Goal: Navigation & Orientation: Understand site structure

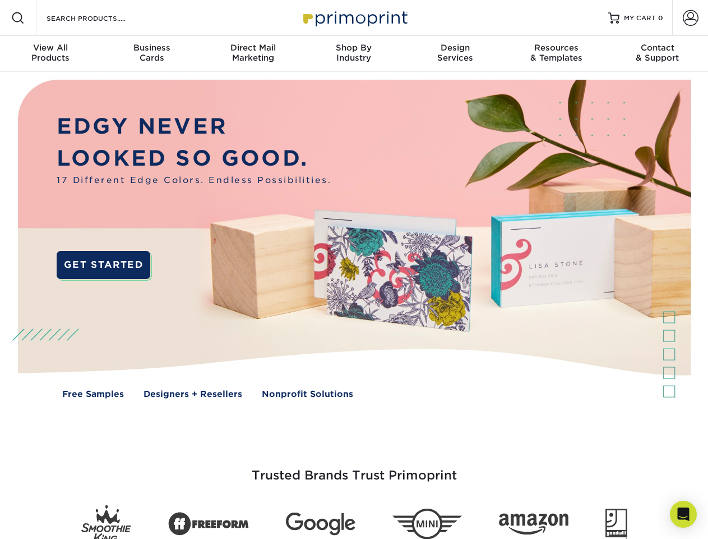
click at [354, 269] on img at bounding box center [353, 247] width 701 height 351
click at [18, 18] on span at bounding box center [17, 17] width 13 height 13
click at [691, 18] on span at bounding box center [691, 18] width 16 height 16
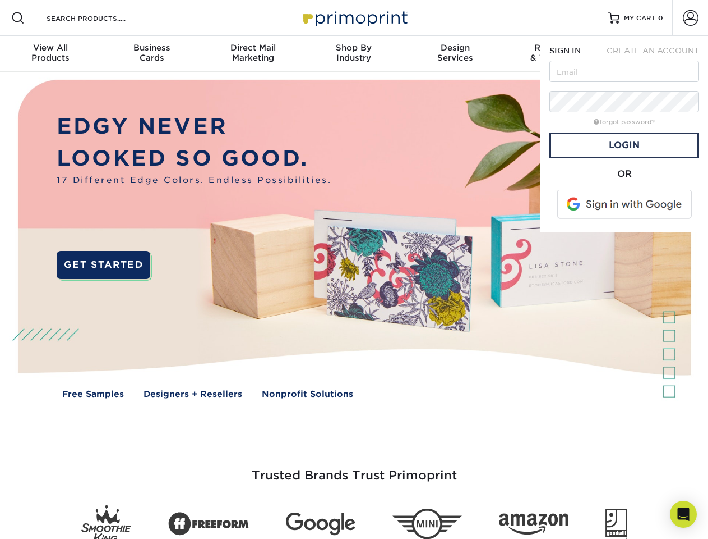
click at [50, 54] on div "View All Products" at bounding box center [50, 53] width 101 height 20
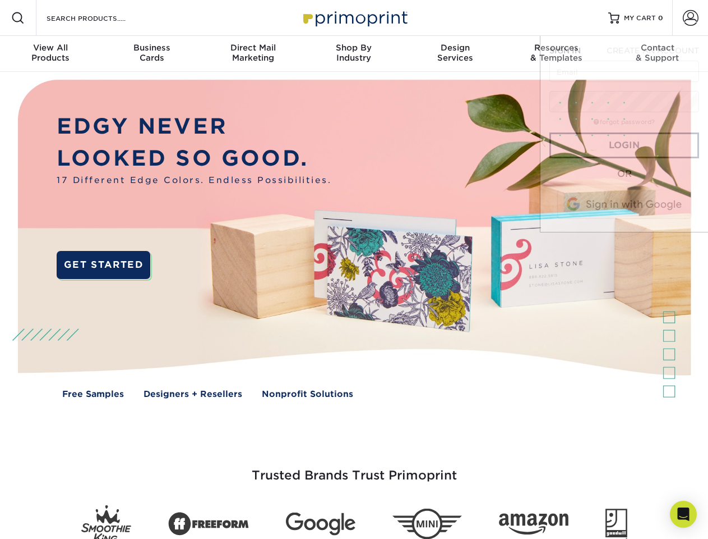
click at [151, 54] on div "Business Cards" at bounding box center [151, 53] width 101 height 20
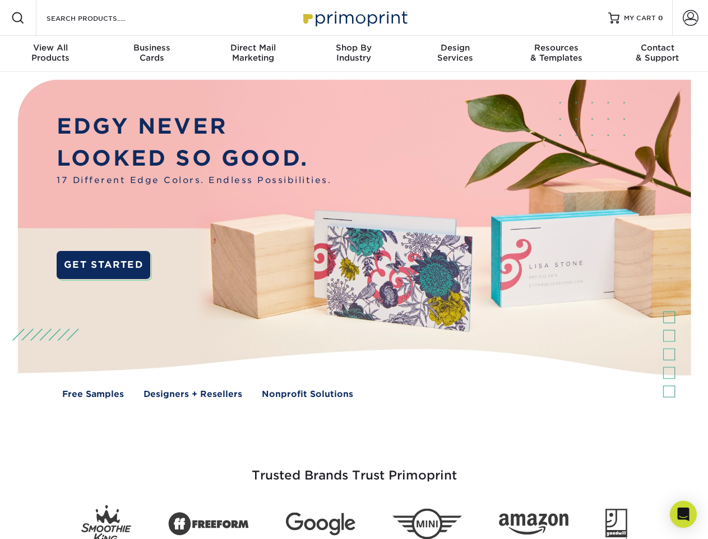
click at [253, 54] on div "Direct Mail Marketing" at bounding box center [253, 53] width 101 height 20
click at [354, 54] on div "Shop By Industry" at bounding box center [353, 53] width 101 height 20
click at [455, 54] on div "Design Services" at bounding box center [455, 53] width 101 height 20
click at [556, 54] on div "Resources & Templates" at bounding box center [556, 53] width 101 height 20
click at [658, 54] on div "Contact & Support" at bounding box center [658, 53] width 101 height 20
